Goal: Check status

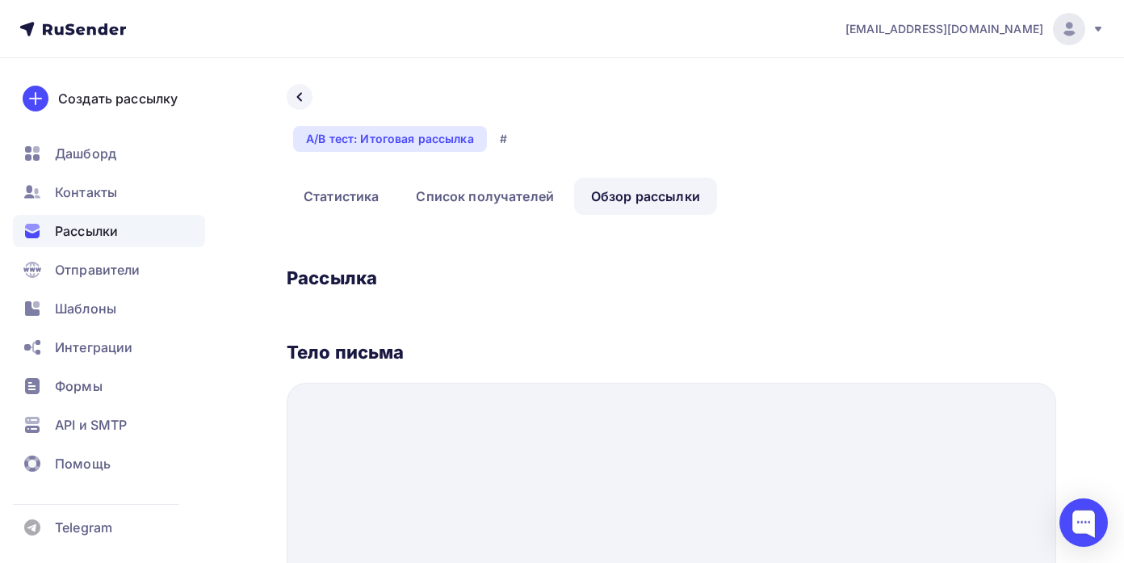
click at [87, 236] on span "Рассылки" at bounding box center [86, 230] width 63 height 19
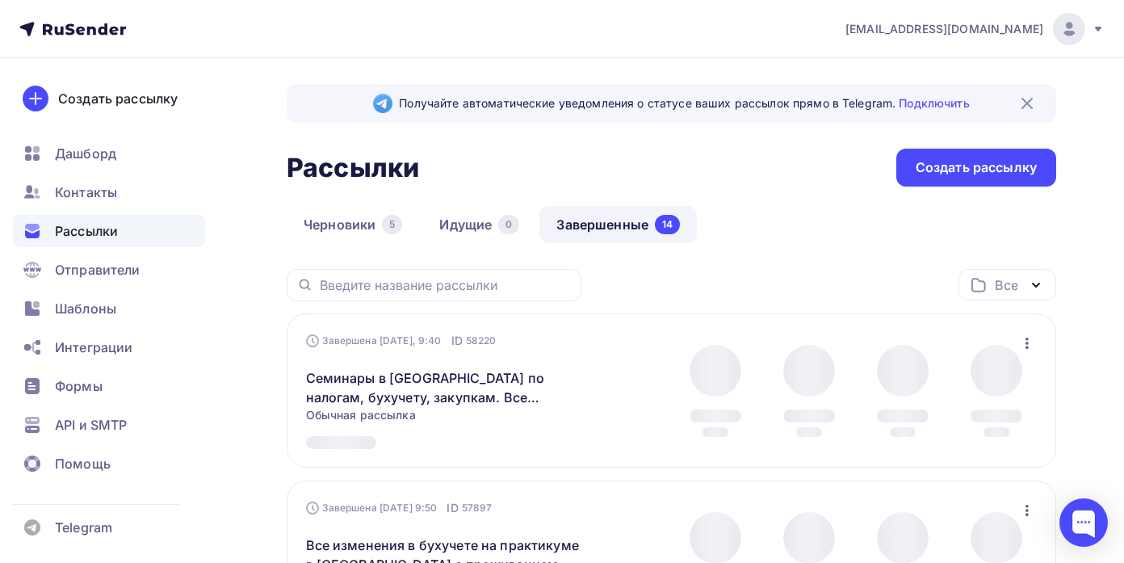
click at [581, 228] on link "Завершенные 14" at bounding box center [617, 224] width 157 height 37
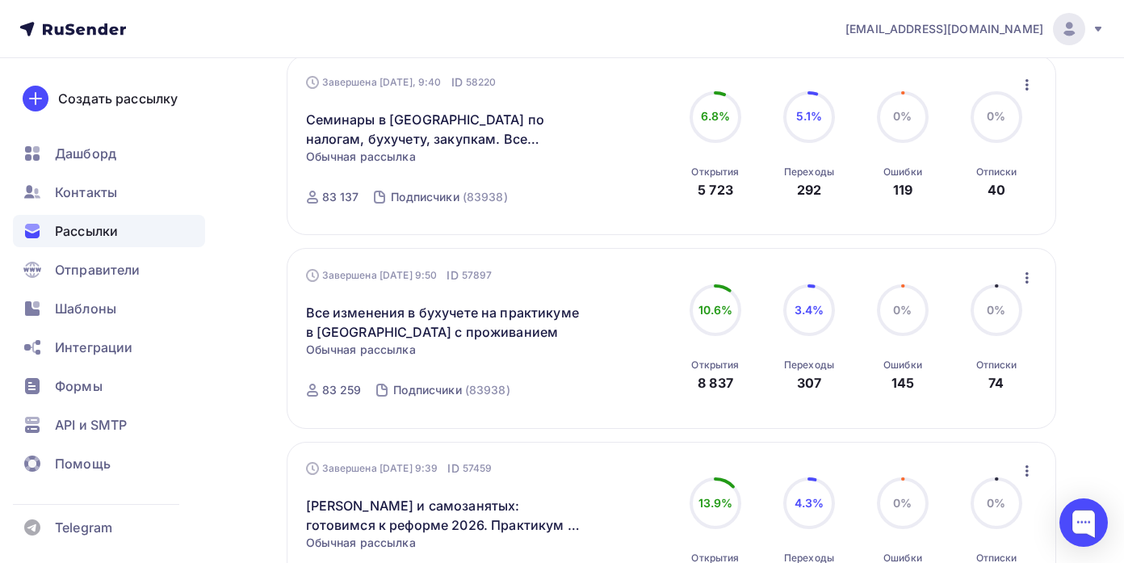
scroll to position [257, 0]
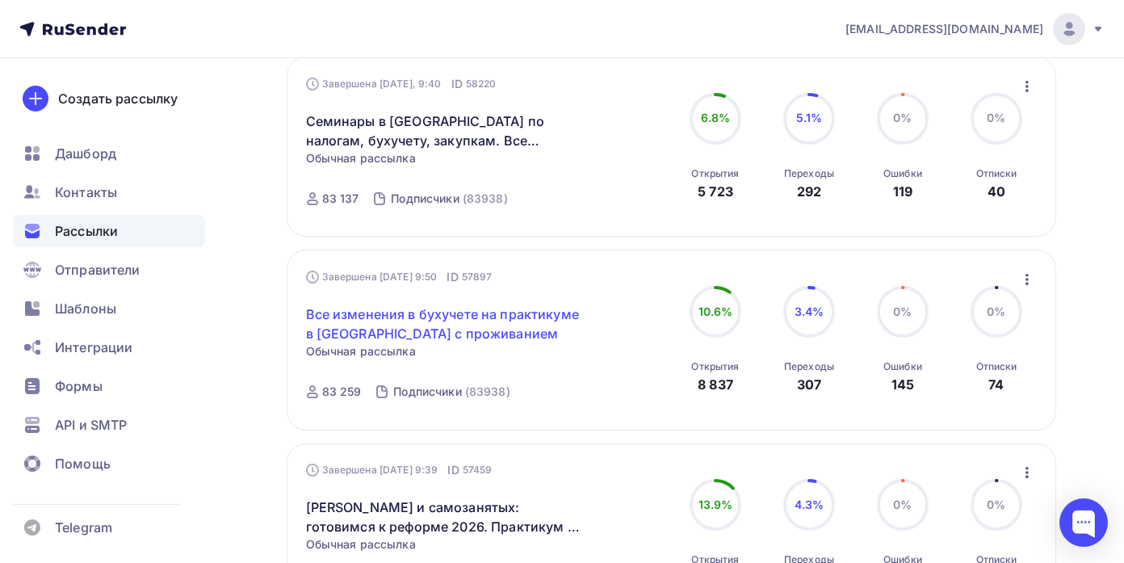
click at [510, 316] on link "Все изменения в бухучете на практикуме в [GEOGRAPHIC_DATA] с проживанием" at bounding box center [444, 323] width 277 height 39
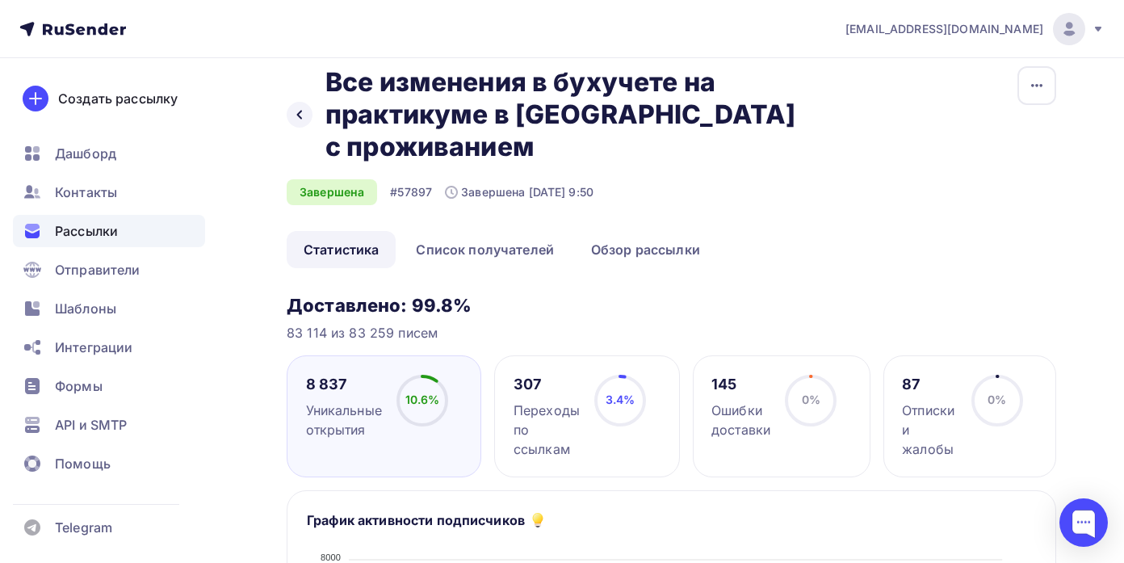
scroll to position [17, 0]
click at [606, 232] on link "Обзор рассылки" at bounding box center [645, 250] width 143 height 37
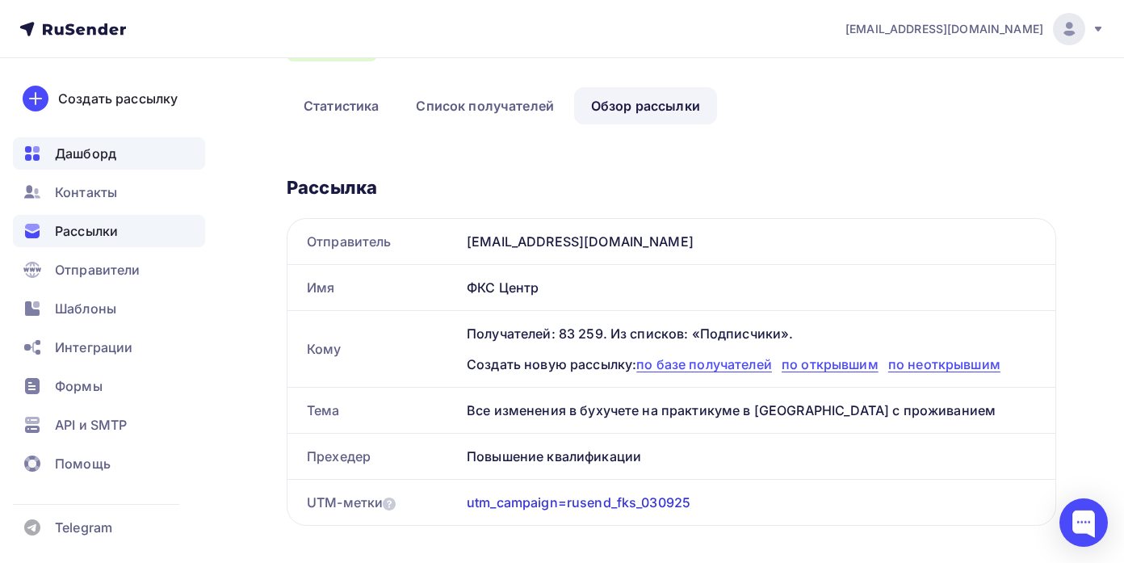
scroll to position [162, 0]
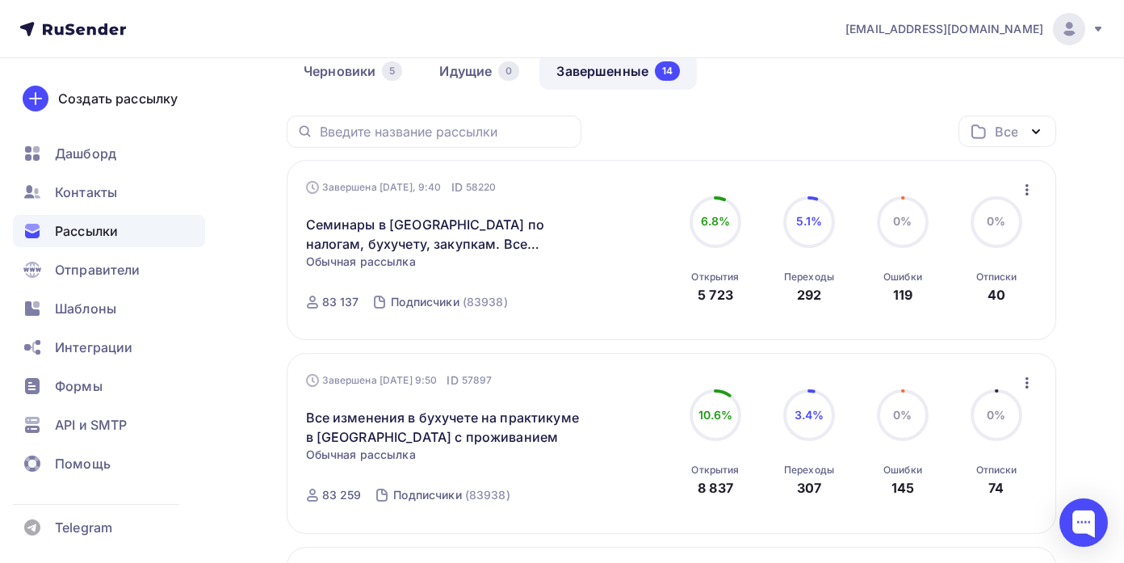
scroll to position [145, 0]
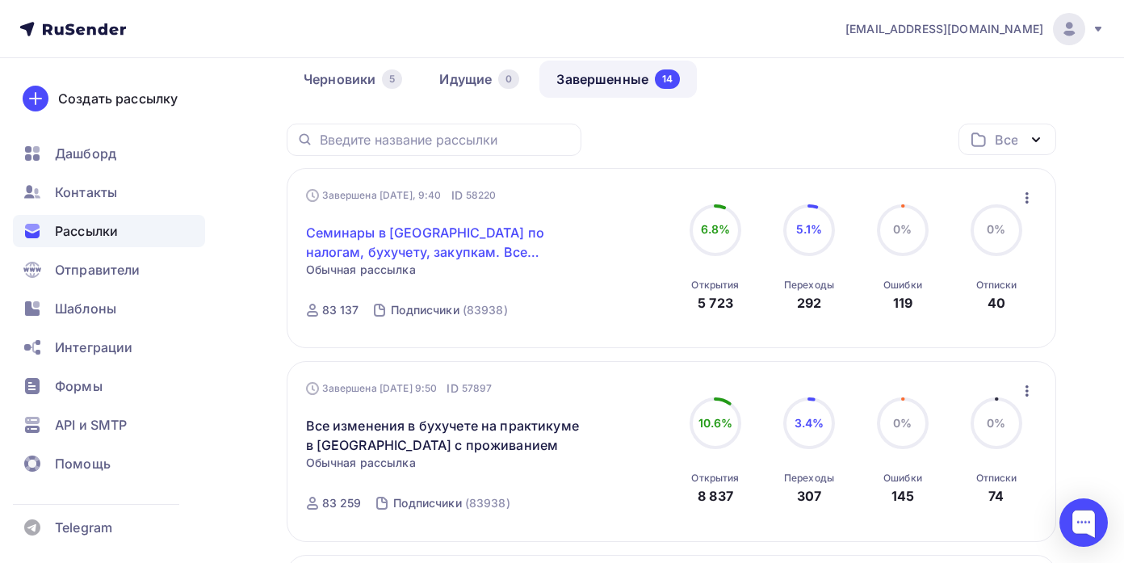
click at [464, 237] on link "Семинары в [GEOGRAPHIC_DATA] по налогам, бухучету, закупкам. Все включено" at bounding box center [444, 242] width 277 height 39
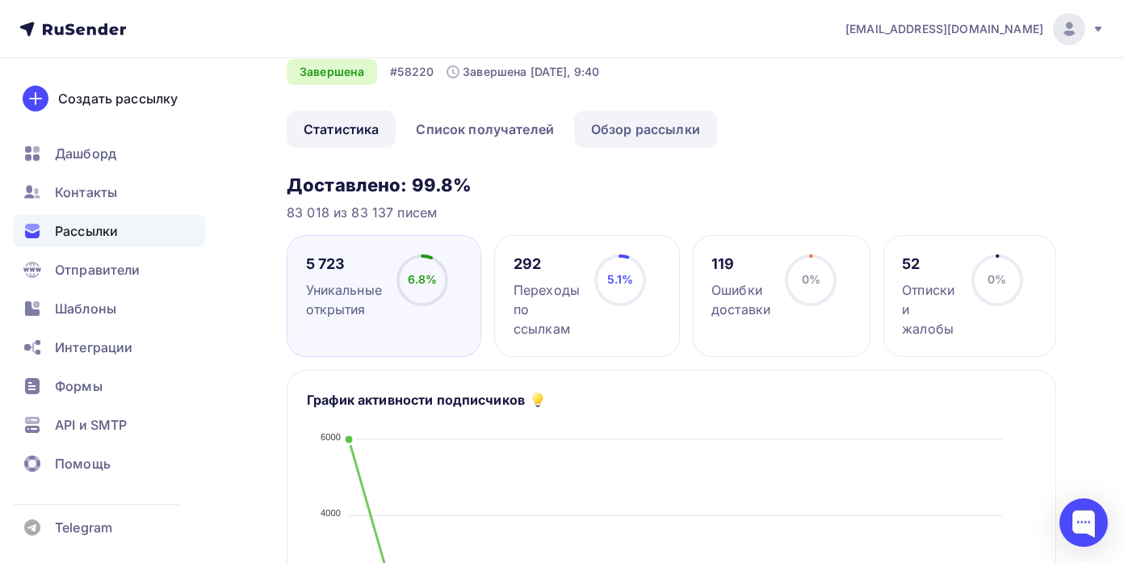
scroll to position [140, 0]
click at [621, 109] on link "Обзор рассылки" at bounding box center [645, 127] width 143 height 37
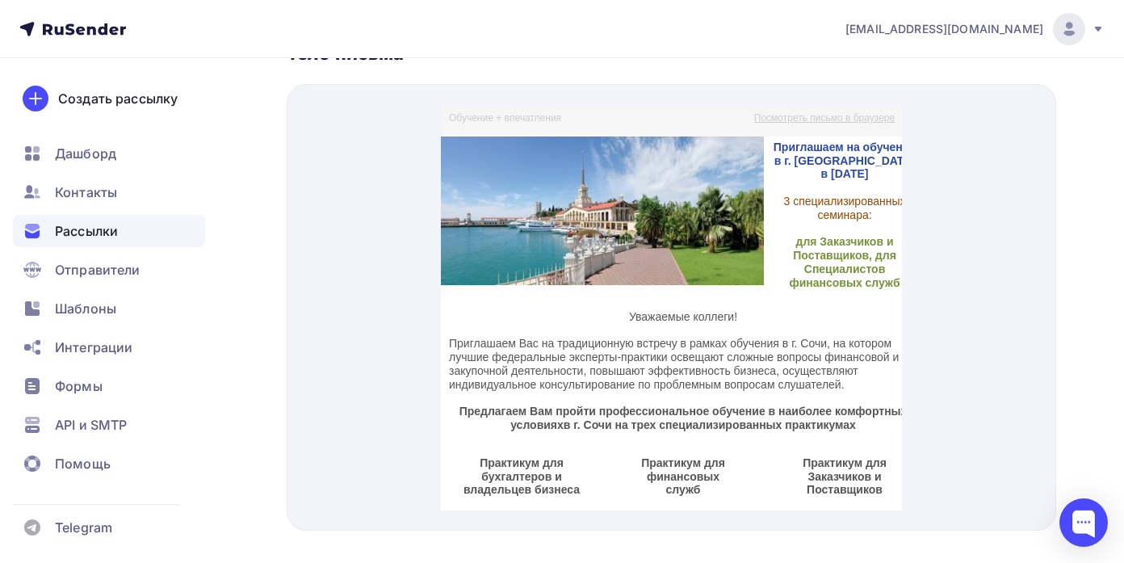
scroll to position [5, 0]
